Goal: Task Accomplishment & Management: Manage account settings

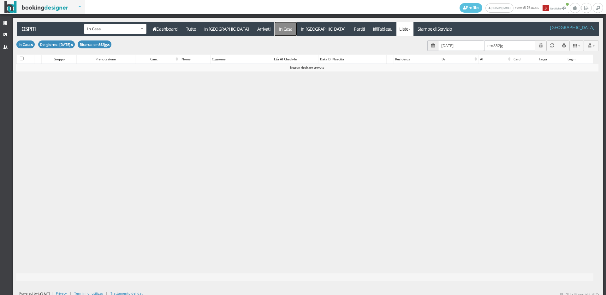
drag, startPoint x: 263, startPoint y: 29, endPoint x: 259, endPoint y: 30, distance: 3.6
click at [275, 29] on a=pms-instay-reservations"] "In Casa" at bounding box center [286, 29] width 22 height 14
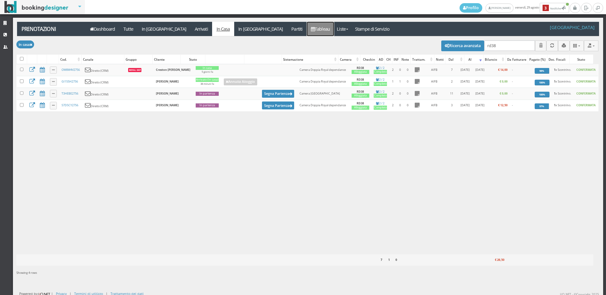
click at [307, 33] on link "Tableau" at bounding box center [320, 29] width 27 height 14
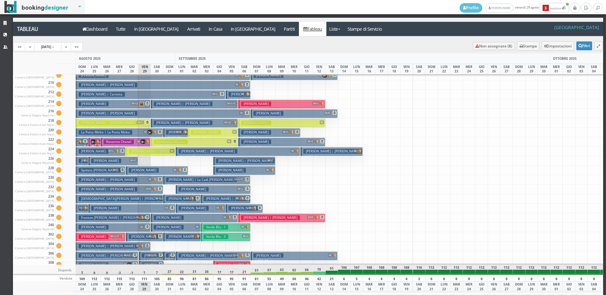
scroll to position [284, 0]
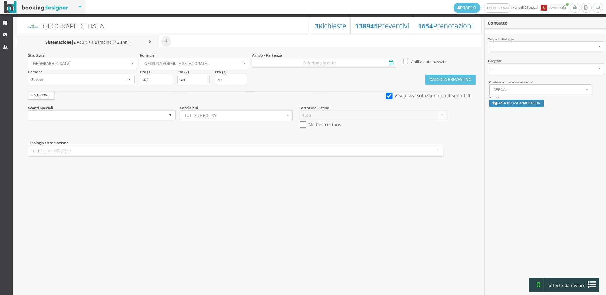
select select
click at [4, 20] on link "Strutture" at bounding box center [6, 23] width 13 height 11
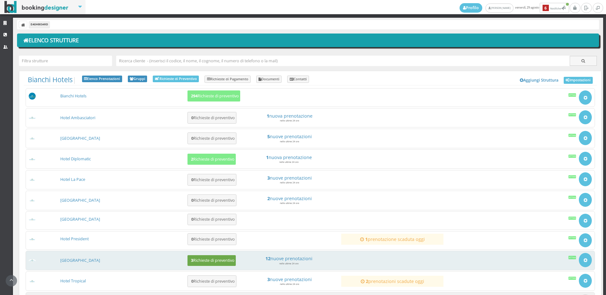
scroll to position [58, 0]
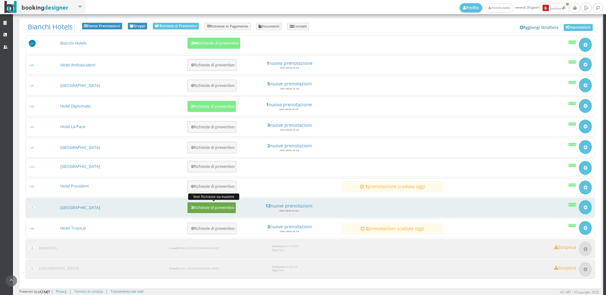
click at [212, 209] on h5 "3 Richieste di preventivo" at bounding box center [211, 207] width 45 height 5
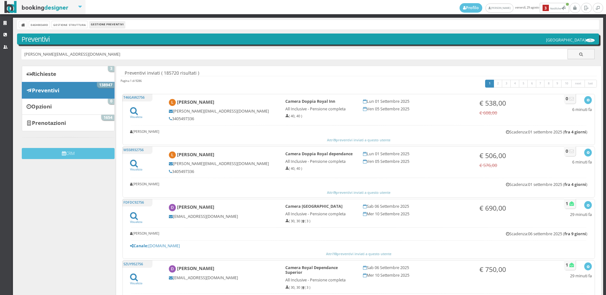
type input "[PERSON_NAME][EMAIL_ADDRESS][DOMAIN_NAME]"
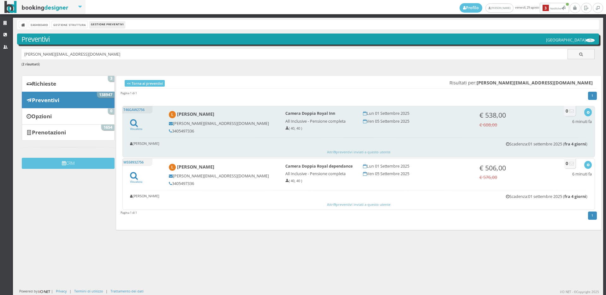
drag, startPoint x: 202, startPoint y: 131, endPoint x: 165, endPoint y: 132, distance: 36.6
click at [165, 132] on div "Luisa luisa.bergamini67@gmail.com 3405497336" at bounding box center [222, 122] width 116 height 28
copy h5 "3405497336"
click at [586, 113] on icon "button" at bounding box center [587, 112] width 3 height 3
click at [567, 145] on link "Visualizza sul sito" at bounding box center [567, 142] width 49 height 7
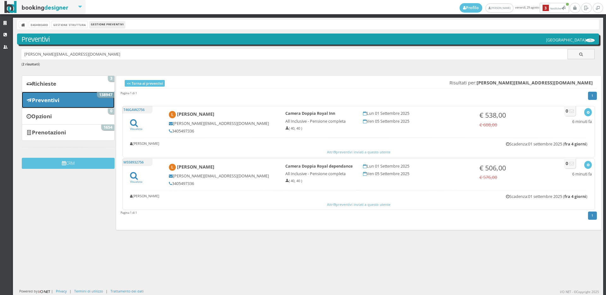
click at [66, 102] on link "Preventivi 138947" at bounding box center [68, 100] width 93 height 16
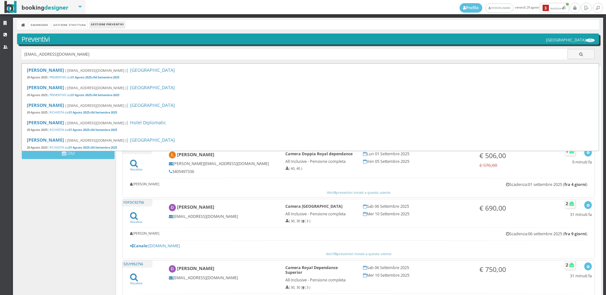
type input "[EMAIL_ADDRESS][DOMAIN_NAME]"
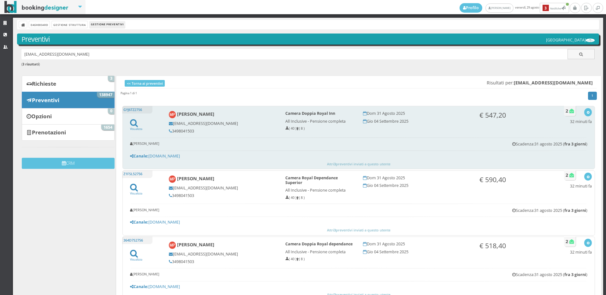
drag, startPoint x: 199, startPoint y: 133, endPoint x: 166, endPoint y: 131, distance: 33.5
click at [166, 131] on div "[PERSON_NAME] [EMAIL_ADDRESS][DOMAIN_NAME] 3498041503" at bounding box center [222, 122] width 116 height 28
copy h5 "3498041503"
click at [579, 111] on div "Visualizza Visualizza sul sito Invia email Elimina 32 minuti fa" at bounding box center [581, 117] width 22 height 19
click at [586, 112] on icon "button" at bounding box center [587, 112] width 3 height 3
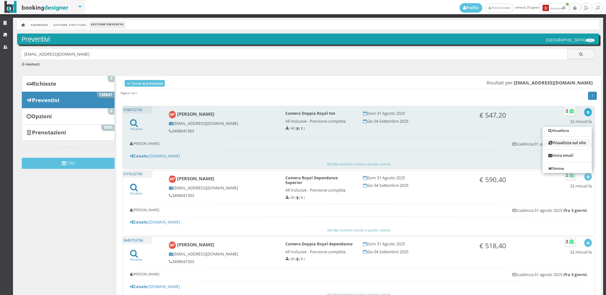
click at [565, 141] on link "Visualizza sul sito" at bounding box center [567, 142] width 49 height 7
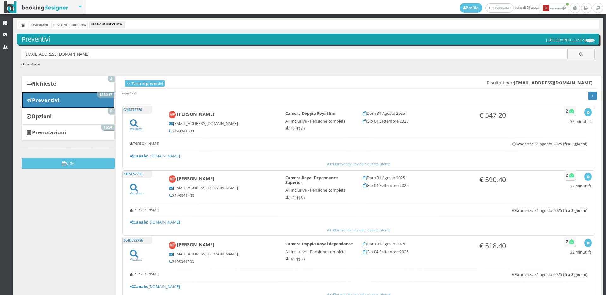
click at [82, 102] on link "Preventivi 138947" at bounding box center [68, 100] width 93 height 16
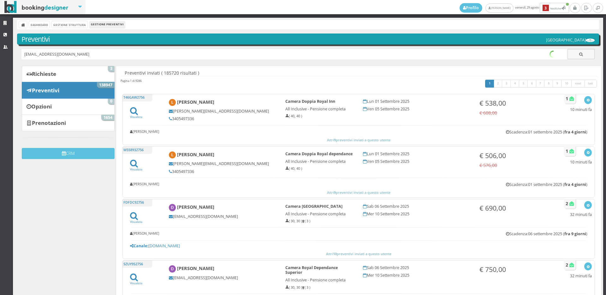
type input "[EMAIL_ADDRESS][DOMAIN_NAME]"
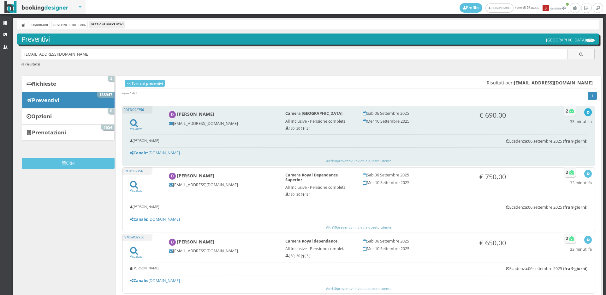
click at [586, 111] on icon "button" at bounding box center [587, 112] width 3 height 3
click at [568, 140] on link "Visualizza sul sito" at bounding box center [567, 142] width 49 height 7
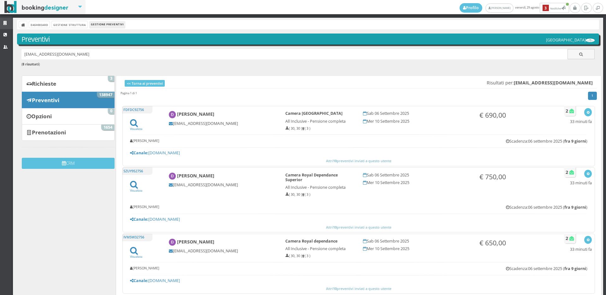
click at [0, 22] on link "Strutture" at bounding box center [6, 23] width 13 height 11
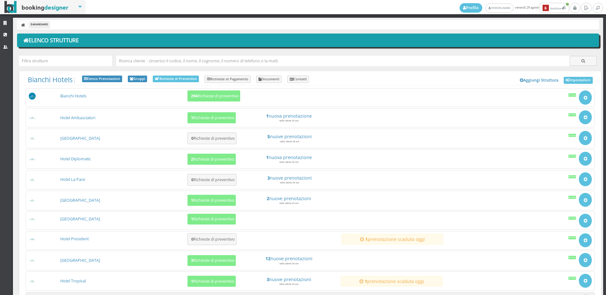
scroll to position [58, 0]
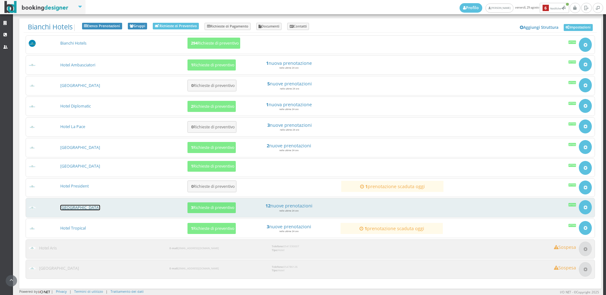
click at [80, 207] on link "[GEOGRAPHIC_DATA]" at bounding box center [80, 207] width 40 height 5
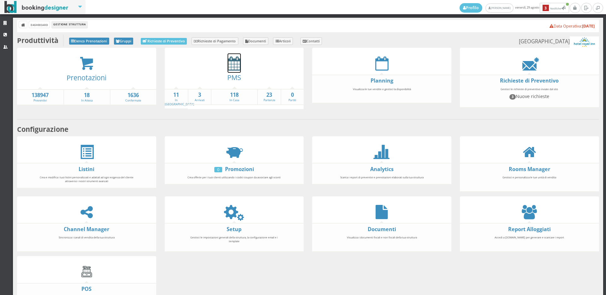
click at [234, 67] on icon at bounding box center [234, 63] width 13 height 14
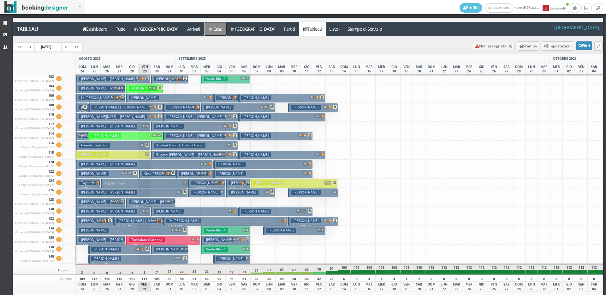
click at [205, 29] on a=pms-instay-reservations"] "In Casa" at bounding box center [216, 29] width 22 height 14
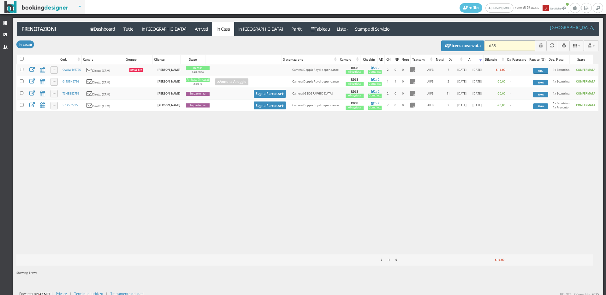
click at [497, 46] on input "rd38" at bounding box center [509, 45] width 51 height 10
type input "r"
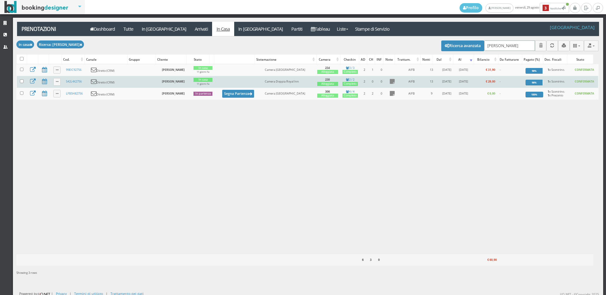
type input "grieco"
click at [75, 84] on td "S42L4X2756" at bounding box center [76, 82] width 25 height 12
click at [74, 81] on link "S42L4X2756" at bounding box center [74, 81] width 16 height 4
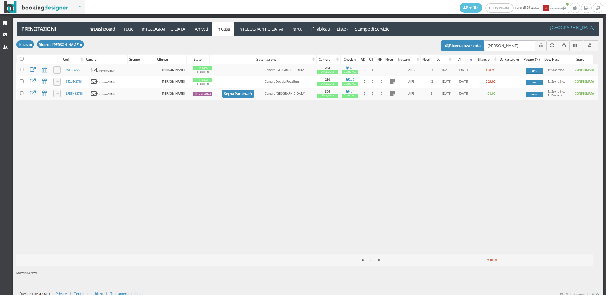
click at [151, 37] on div "Modifica selezionati: Segna come "Arrivato" Segna come "Alloggiato" Segna come …" at bounding box center [307, 45] width 582 height 18
click at [154, 34] on link "In [GEOGRAPHIC_DATA]" at bounding box center [163, 29] width 53 height 14
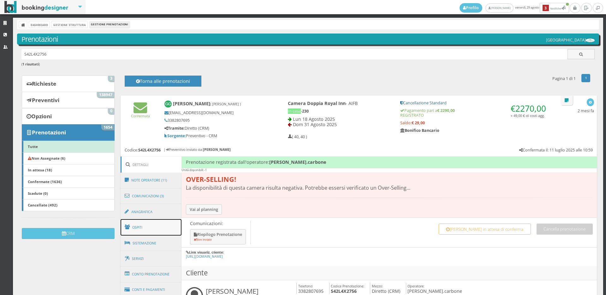
click at [142, 224] on link "Ospiti" at bounding box center [151, 227] width 61 height 16
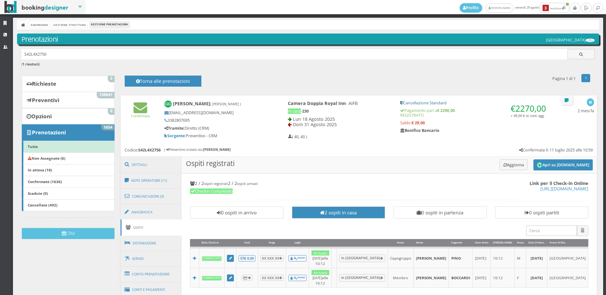
scroll to position [70, 0]
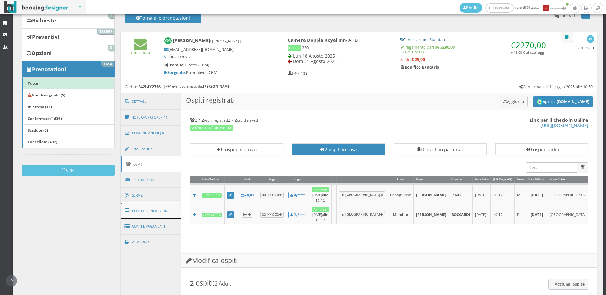
click at [142, 209] on link "Conto Prenotazione" at bounding box center [151, 210] width 61 height 16
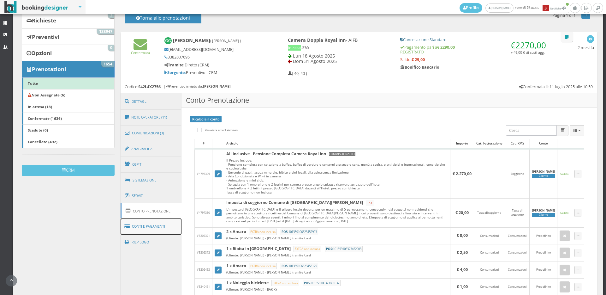
click at [152, 227] on link "Conti e Pagamenti" at bounding box center [151, 226] width 61 height 16
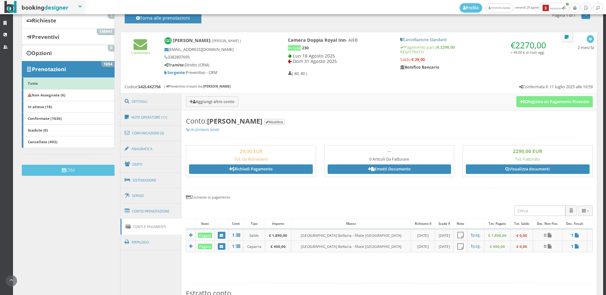
scroll to position [210, 0]
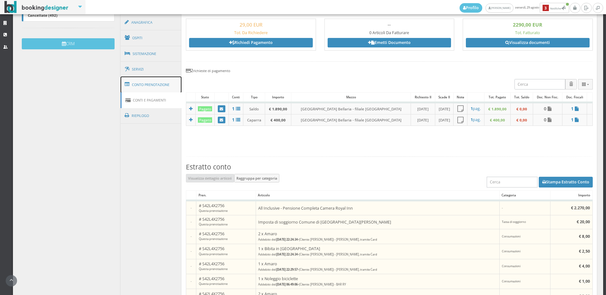
click at [161, 85] on link "Conto Prenotazione" at bounding box center [151, 84] width 61 height 16
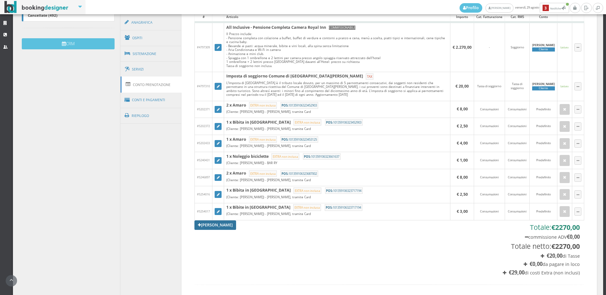
click at [219, 227] on link "Aggiungi Tariffa" at bounding box center [215, 224] width 42 height 9
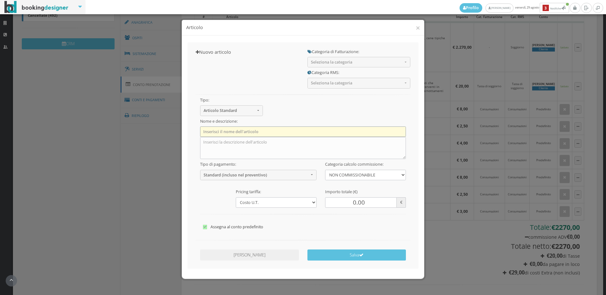
click at [238, 132] on input "text" at bounding box center [303, 131] width 206 height 10
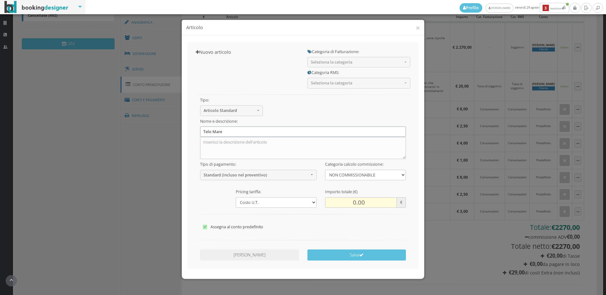
type input "Telo Mare"
click at [353, 201] on input "0.00" at bounding box center [361, 202] width 72 height 10
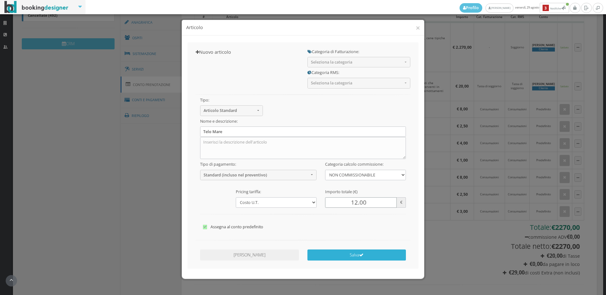
type input "12.00"
click at [332, 254] on button "Salva" at bounding box center [356, 254] width 99 height 11
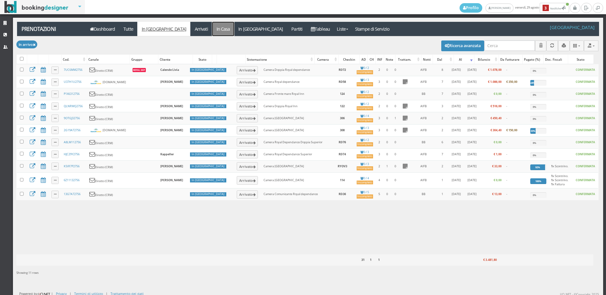
click at [212, 32] on link "In Casa" at bounding box center [223, 29] width 22 height 14
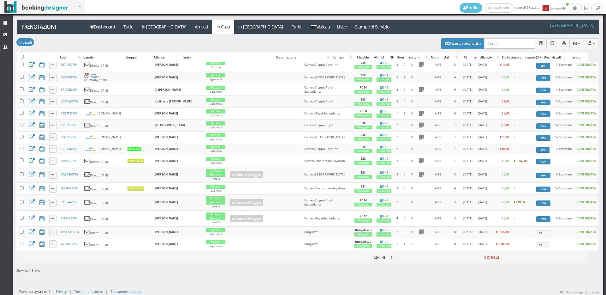
scroll to position [386, 0]
